Goal: Transaction & Acquisition: Obtain resource

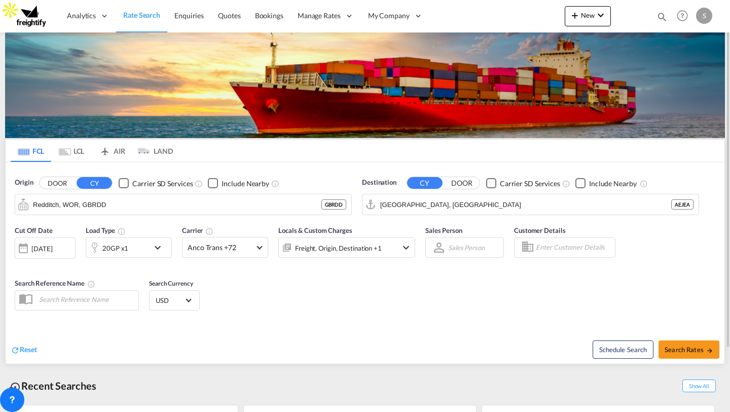
click at [119, 183] on div "Checkbox No Ink" at bounding box center [124, 183] width 10 height 10
click at [340, 204] on button "Clear Input" at bounding box center [341, 204] width 15 height 15
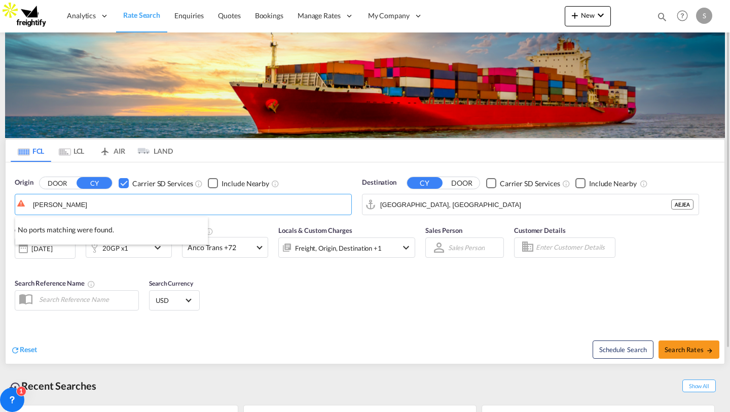
type input "[PERSON_NAME]"
click at [341, 204] on md-icon "Clear Input" at bounding box center [341, 204] width 11 height 11
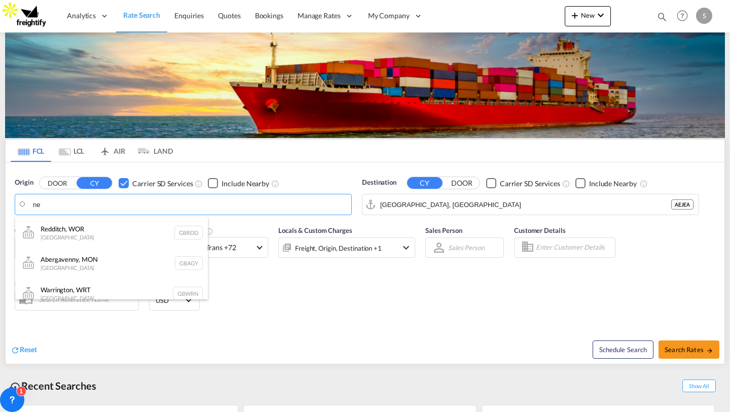
type input "n"
type input "e"
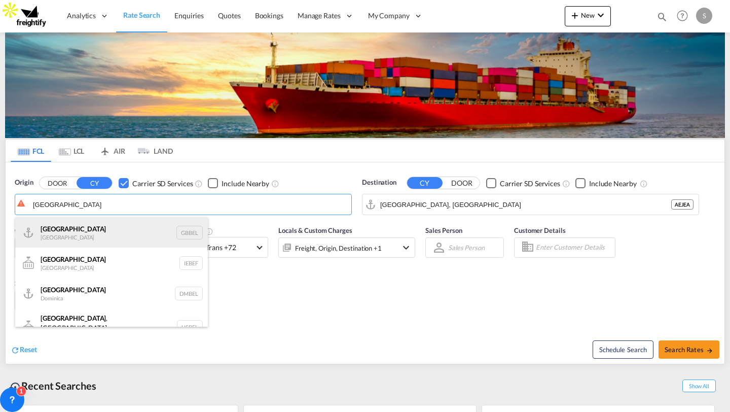
click at [95, 229] on div "[GEOGRAPHIC_DATA] [GEOGRAPHIC_DATA] GBBEL" at bounding box center [111, 232] width 193 height 30
type input "[GEOGRAPHIC_DATA], GBBEL"
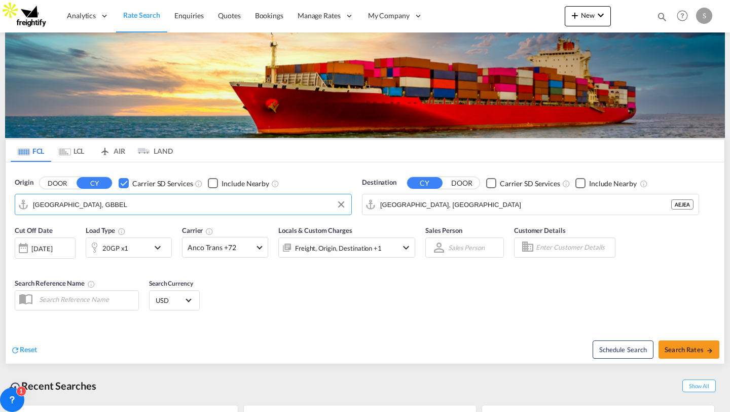
click at [263, 159] on md-tabs-canvas "FCL LCL AIR LAND FCL LCL AIR LAND" at bounding box center [365, 150] width 719 height 22
click at [240, 253] on md-select-value "Anco Trans +72" at bounding box center [225, 247] width 85 height 20
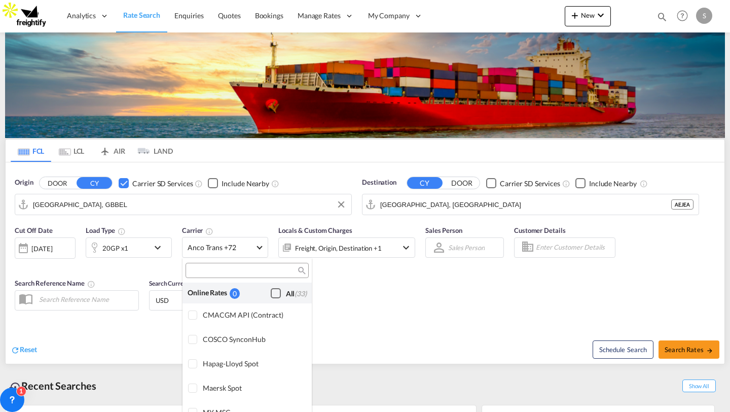
click at [273, 296] on div "Checkbox No Ink" at bounding box center [276, 293] width 10 height 10
click at [332, 302] on md-backdrop at bounding box center [365, 206] width 730 height 412
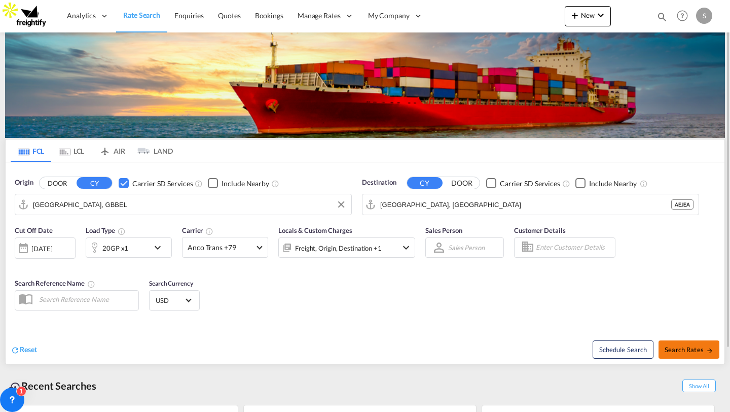
click at [696, 353] on button "Search Rates" at bounding box center [689, 349] width 61 height 18
type input "GBBEL to AEJEA / [DATE]"
